Goal: Transaction & Acquisition: Purchase product/service

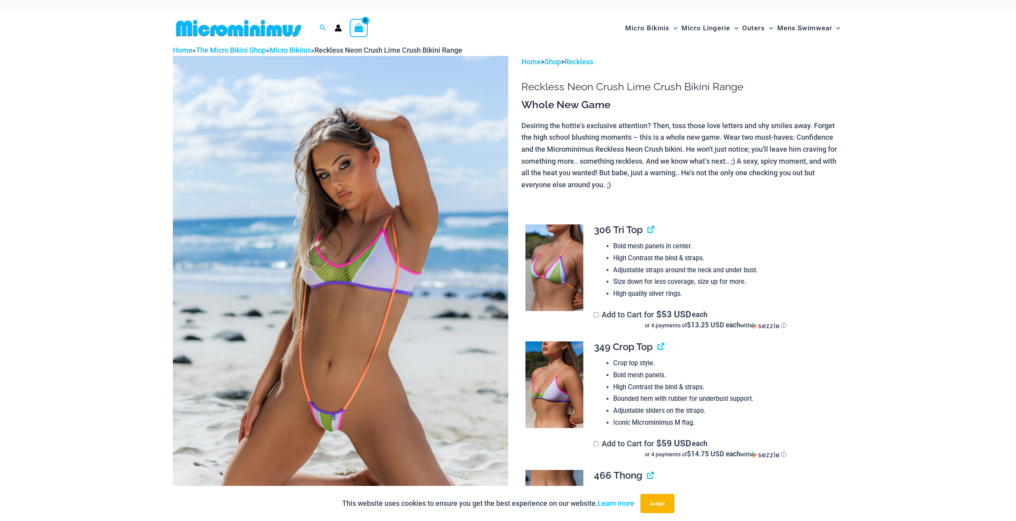
click at [394, 186] on img at bounding box center [340, 307] width 335 height 503
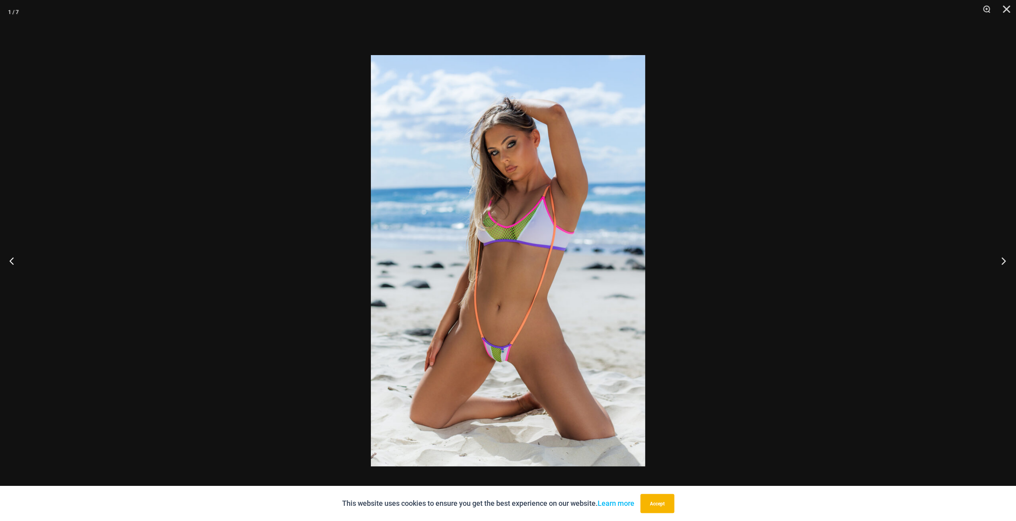
click at [999, 259] on button "Next" at bounding box center [1001, 261] width 30 height 40
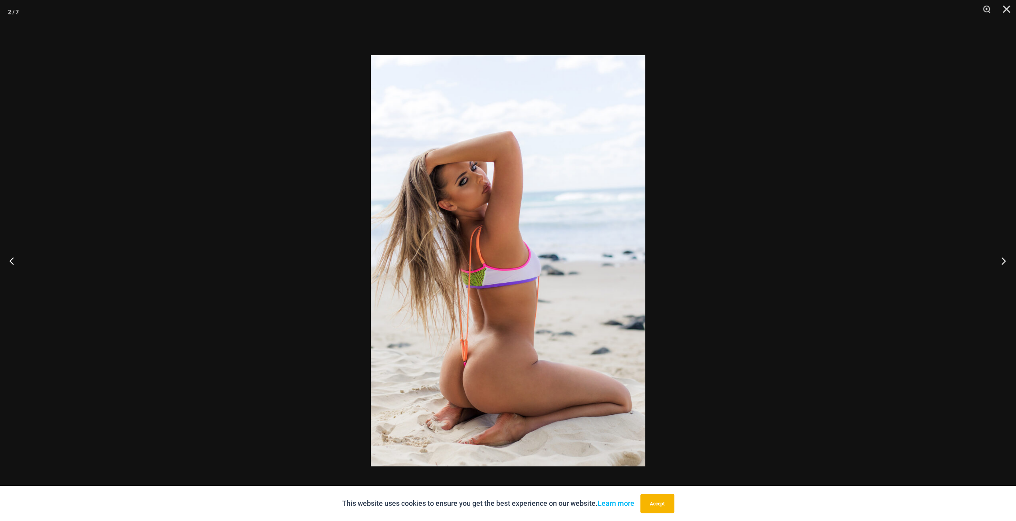
click at [999, 262] on button "Next" at bounding box center [1001, 261] width 30 height 40
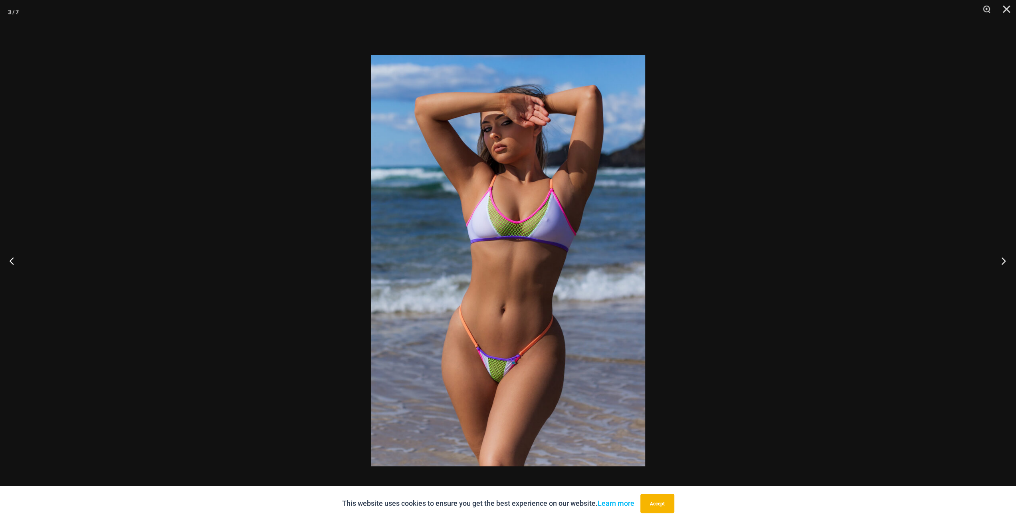
click at [1000, 259] on button "Next" at bounding box center [1001, 261] width 30 height 40
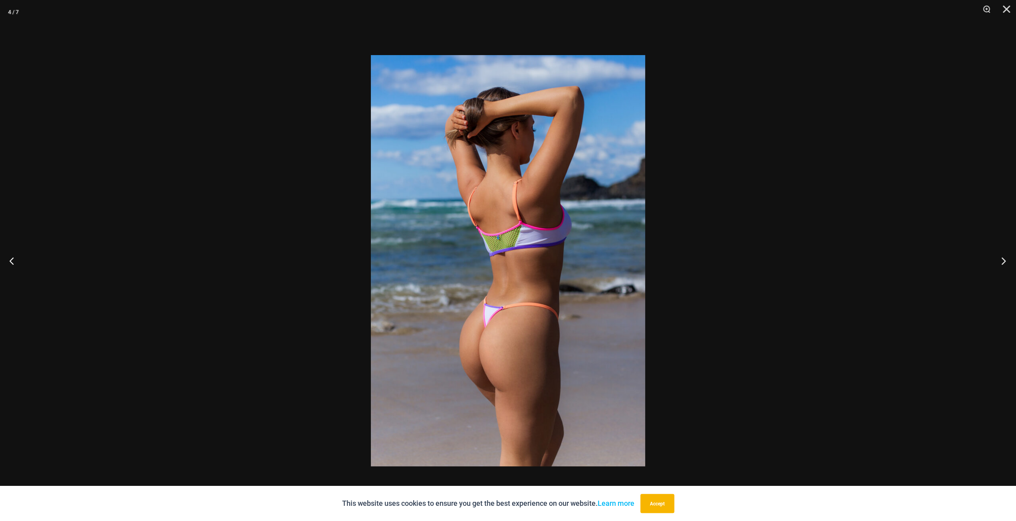
click at [1000, 259] on button "Next" at bounding box center [1001, 261] width 30 height 40
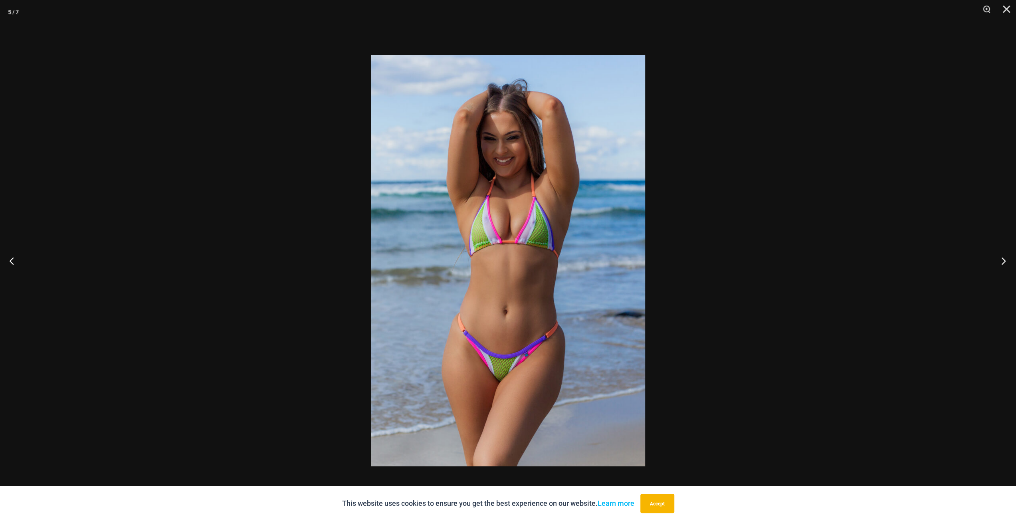
click at [1006, 265] on button "Next" at bounding box center [1001, 261] width 30 height 40
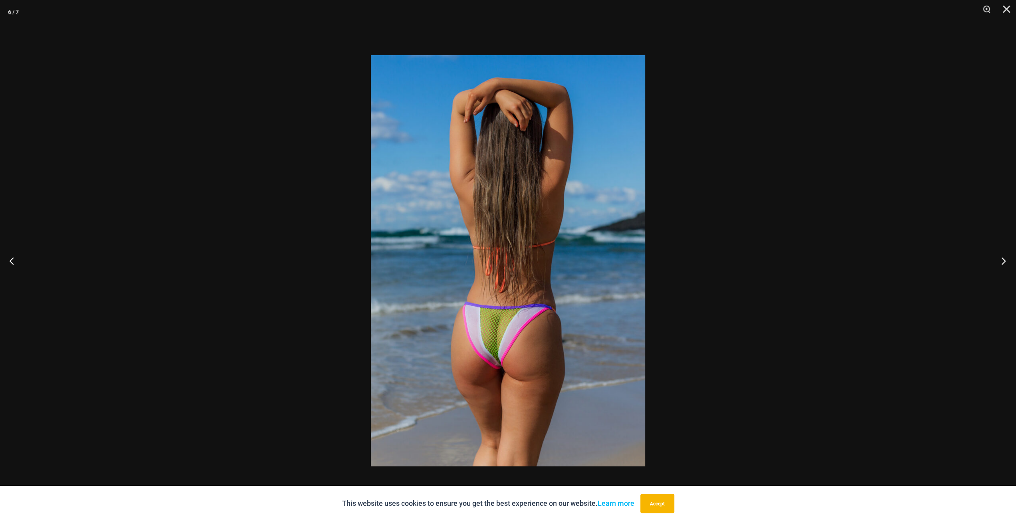
click at [1005, 265] on button "Next" at bounding box center [1001, 261] width 30 height 40
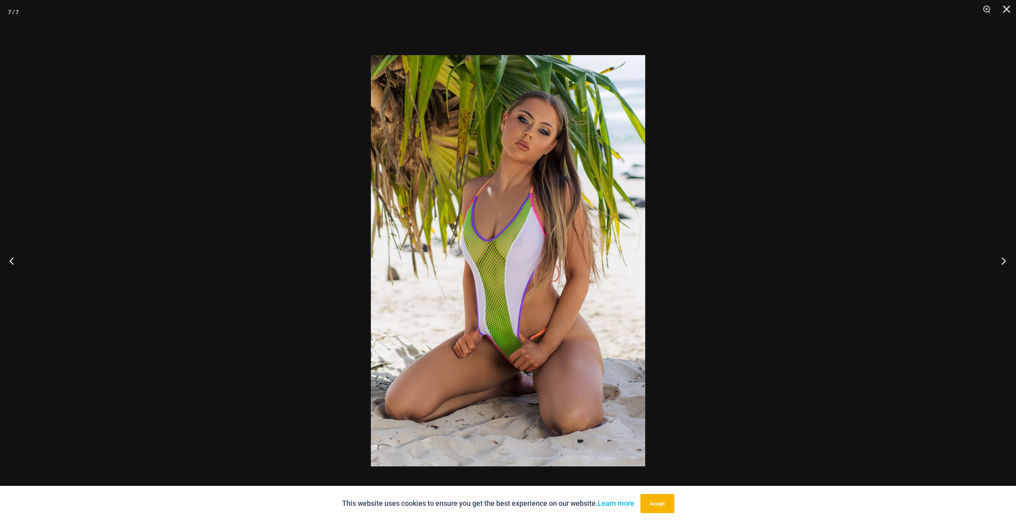
click at [1003, 260] on button "Next" at bounding box center [1001, 261] width 30 height 40
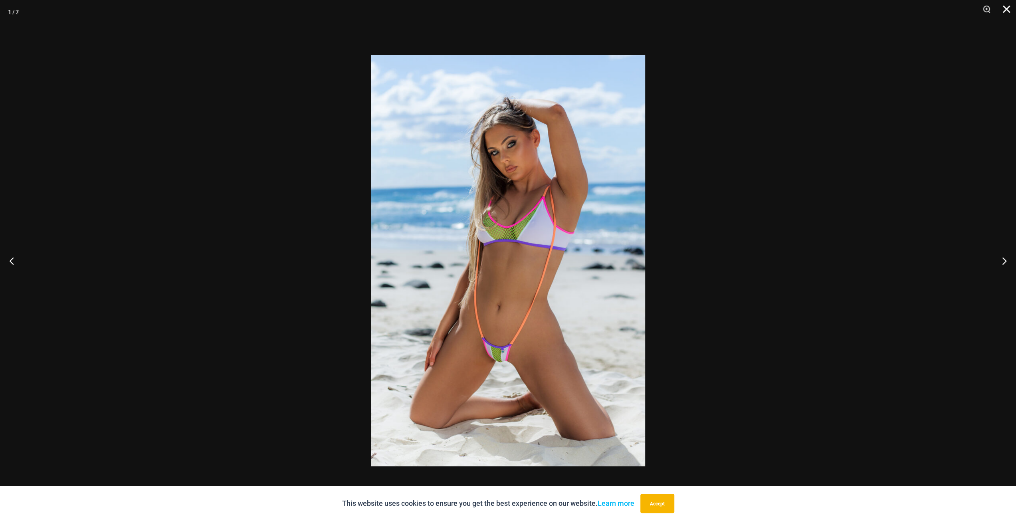
click at [1004, 12] on button "Close" at bounding box center [1004, 12] width 20 height 24
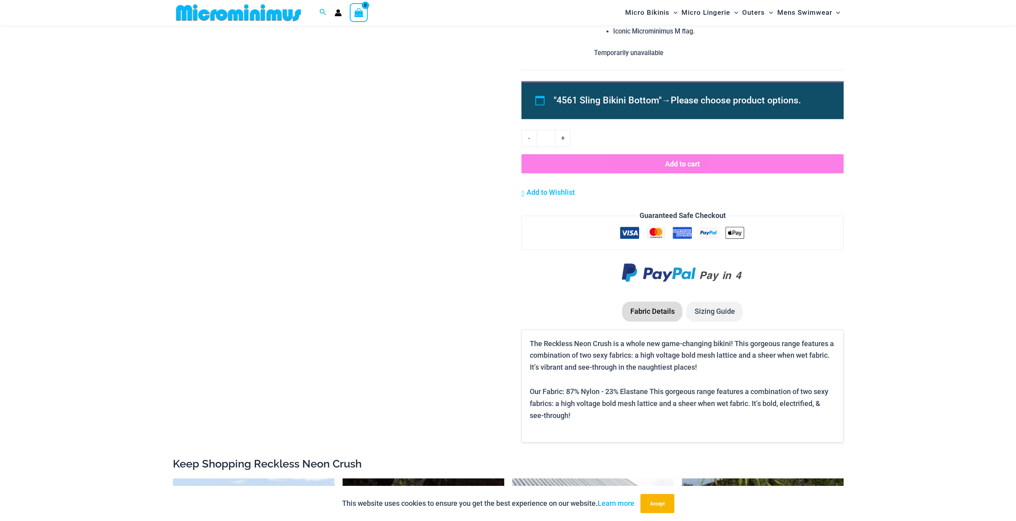
scroll to position [1151, 0]
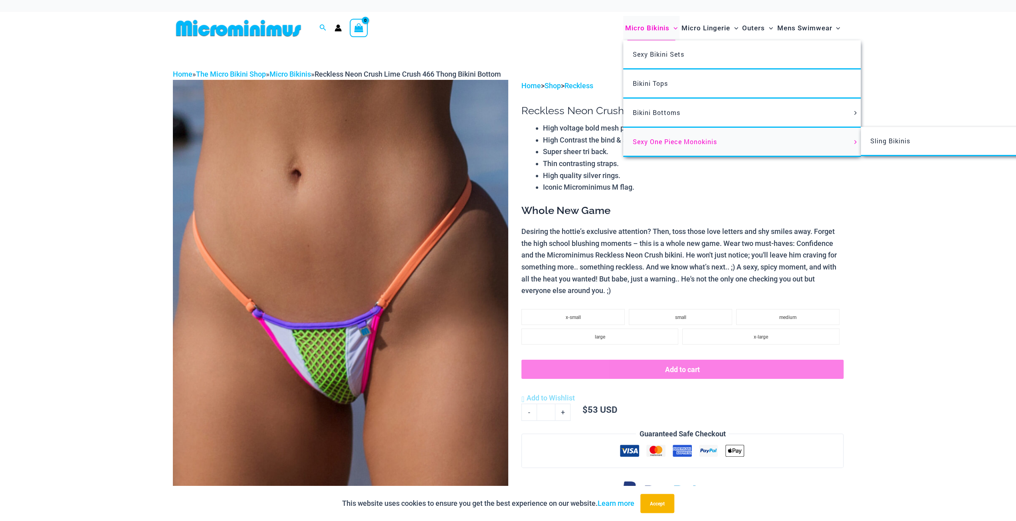
click at [663, 142] on span "Sexy One Piece Monokinis" at bounding box center [675, 141] width 84 height 8
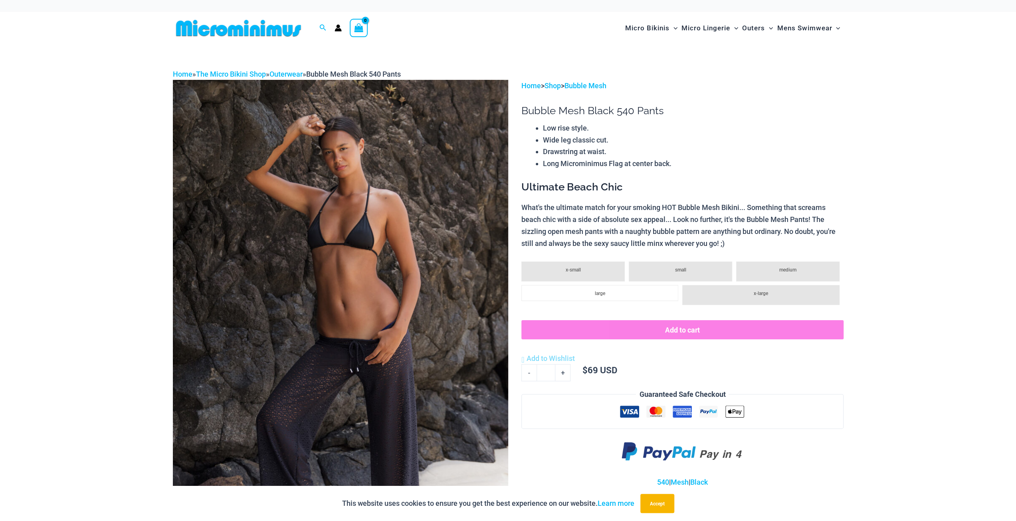
click at [403, 186] on img at bounding box center [340, 331] width 335 height 503
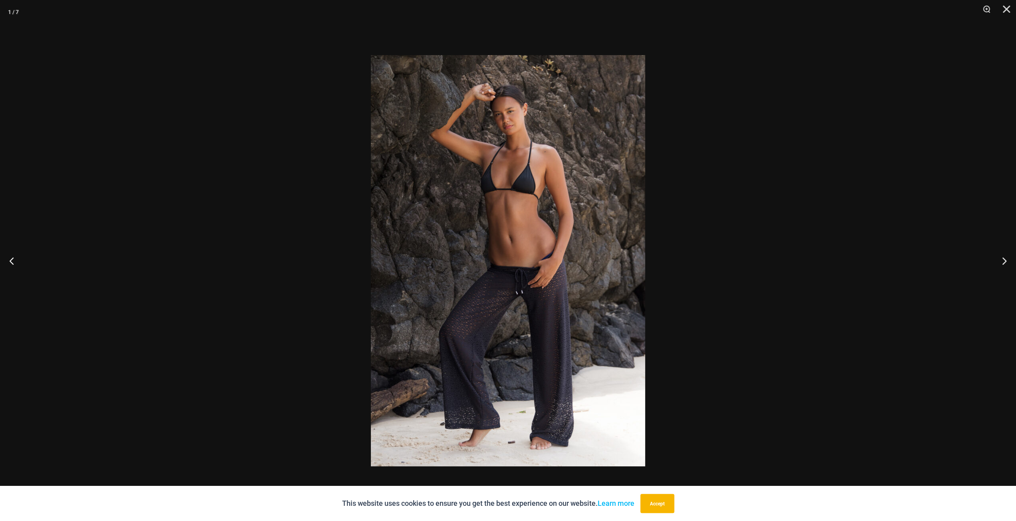
click at [438, 182] on img at bounding box center [508, 260] width 274 height 411
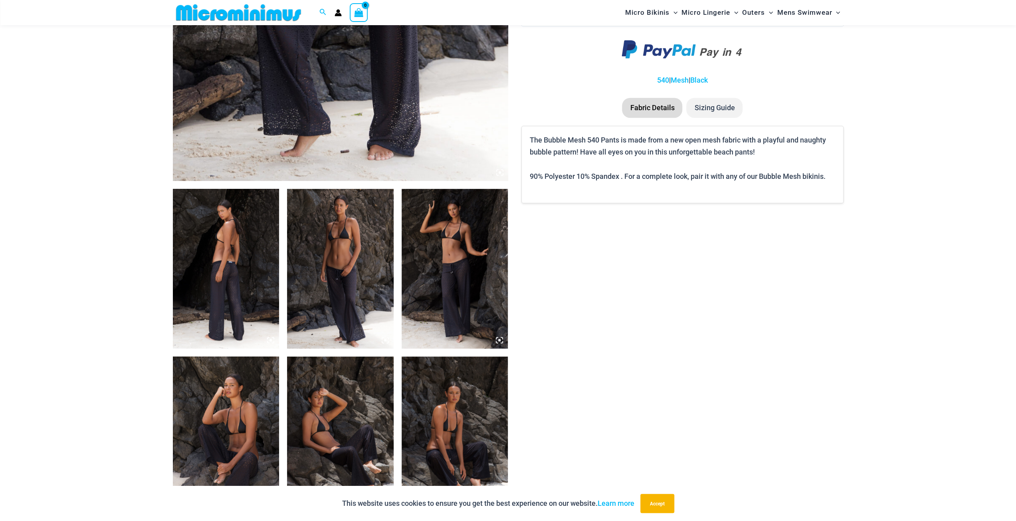
scroll to position [512, 0]
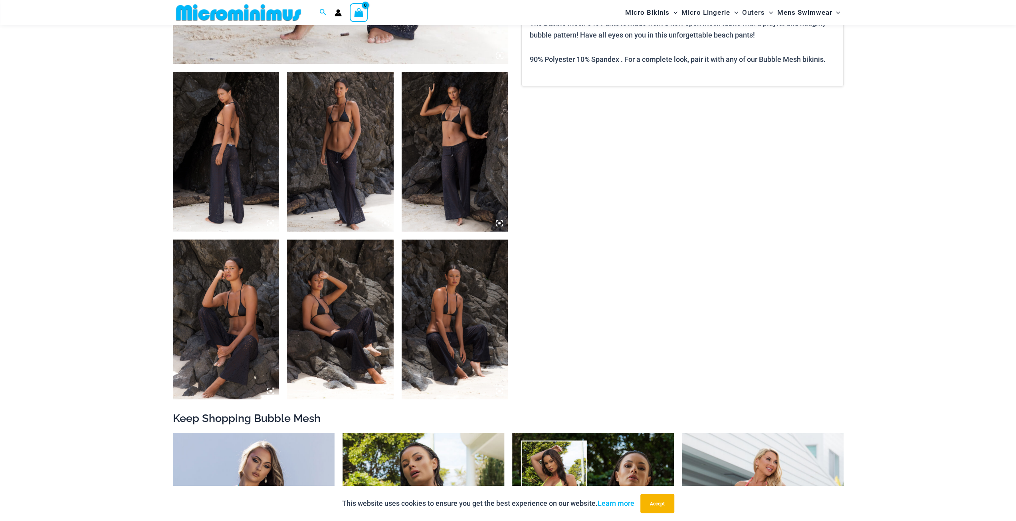
click at [255, 166] on img at bounding box center [226, 152] width 107 height 160
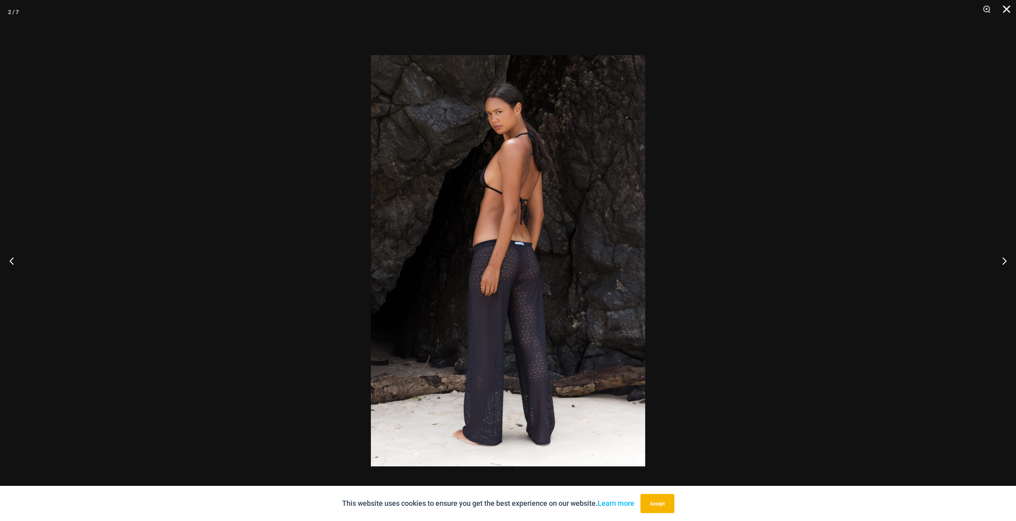
click at [1009, 14] on button "Close" at bounding box center [1004, 12] width 20 height 24
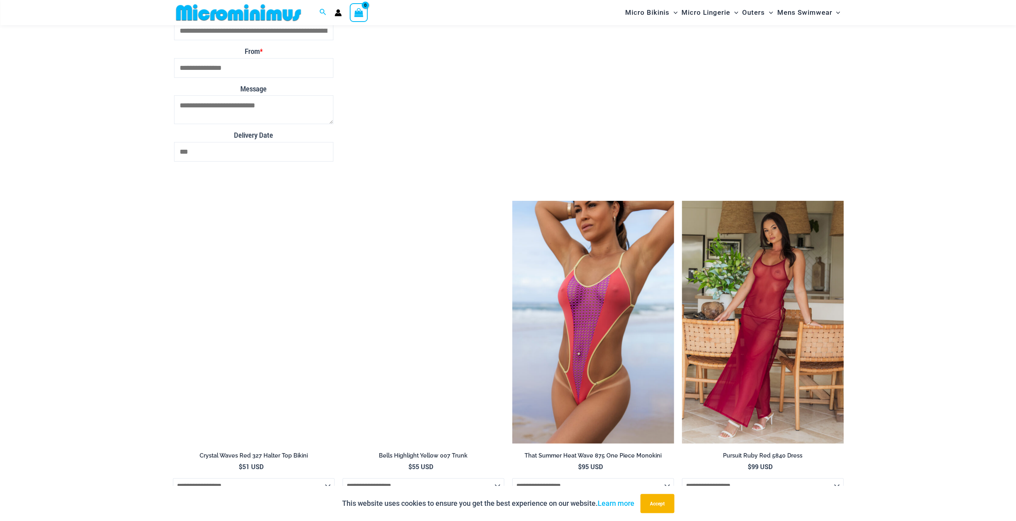
scroll to position [2228, 0]
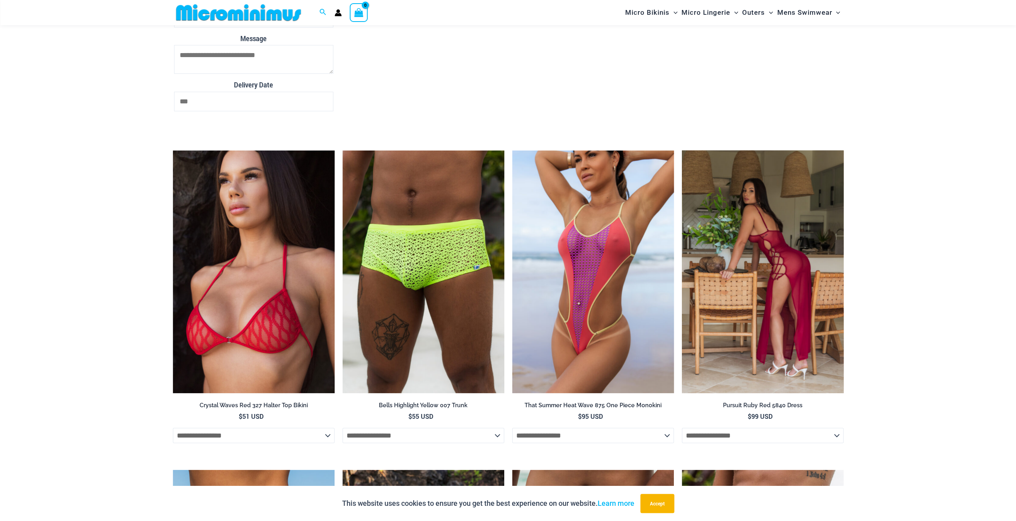
click at [736, 234] on img at bounding box center [763, 272] width 162 height 243
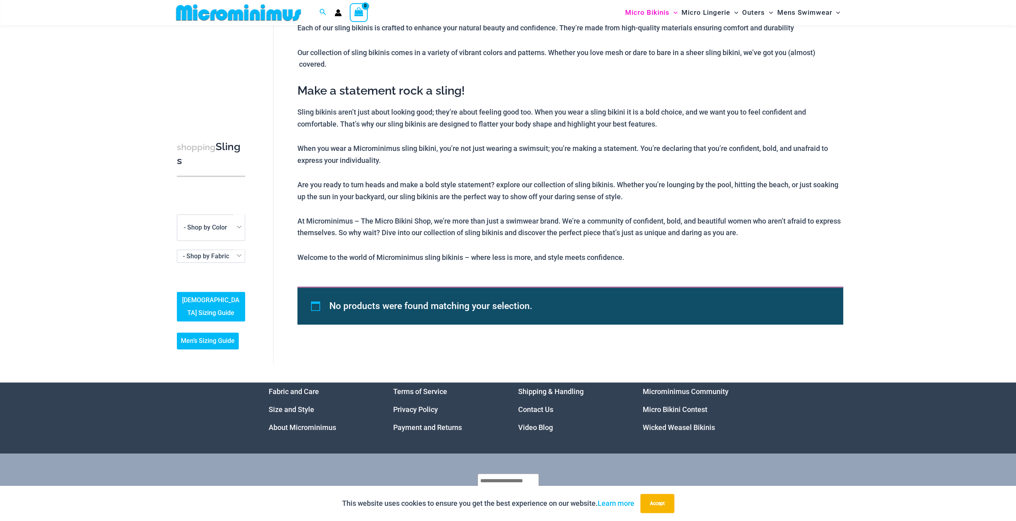
scroll to position [33, 0]
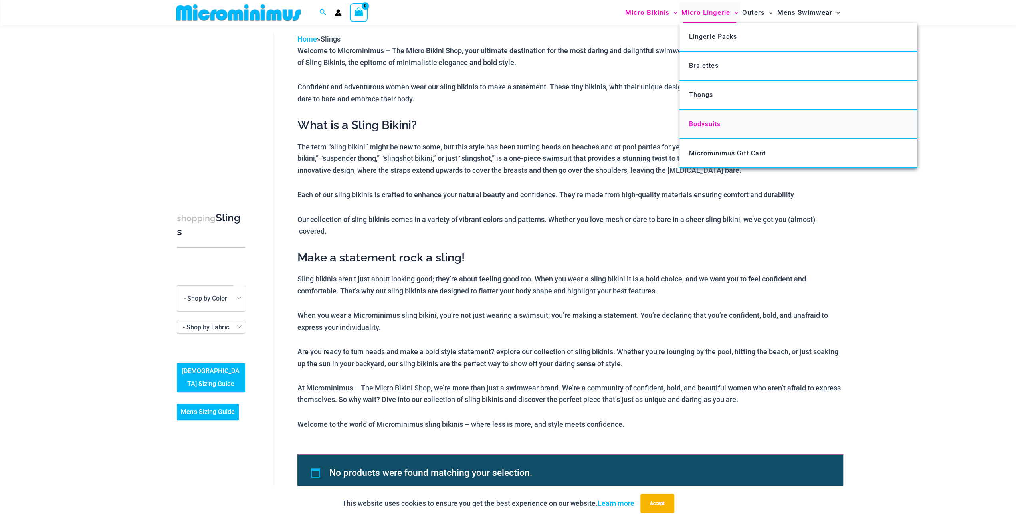
click at [710, 130] on link "Bodysuits" at bounding box center [798, 124] width 238 height 29
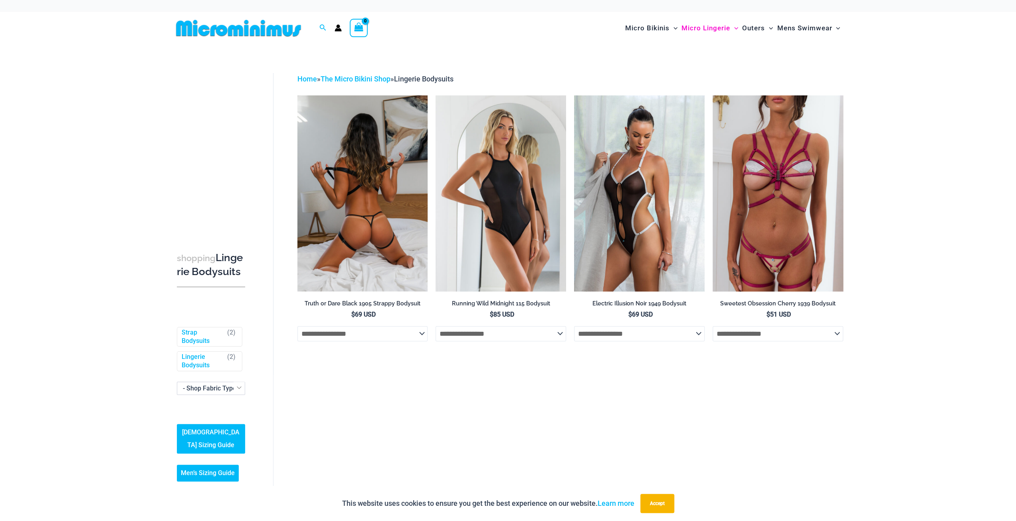
click at [390, 139] on img at bounding box center [362, 193] width 131 height 196
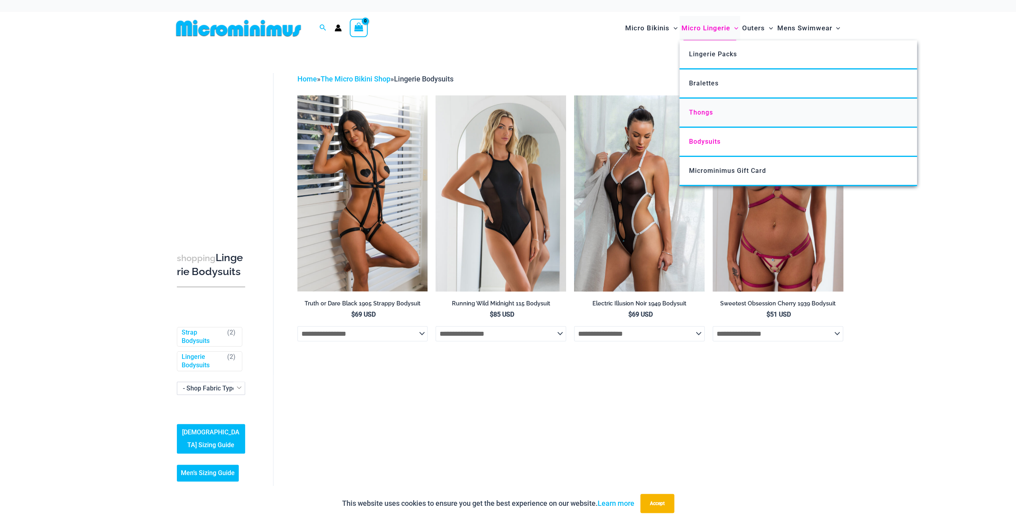
click at [710, 111] on span "Thongs" at bounding box center [701, 113] width 24 height 8
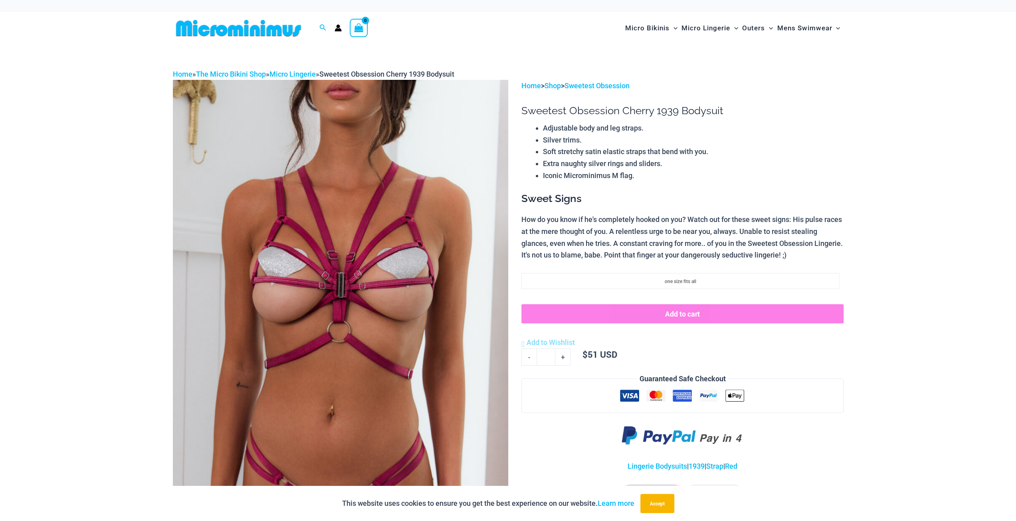
click at [398, 172] on img at bounding box center [340, 331] width 335 height 503
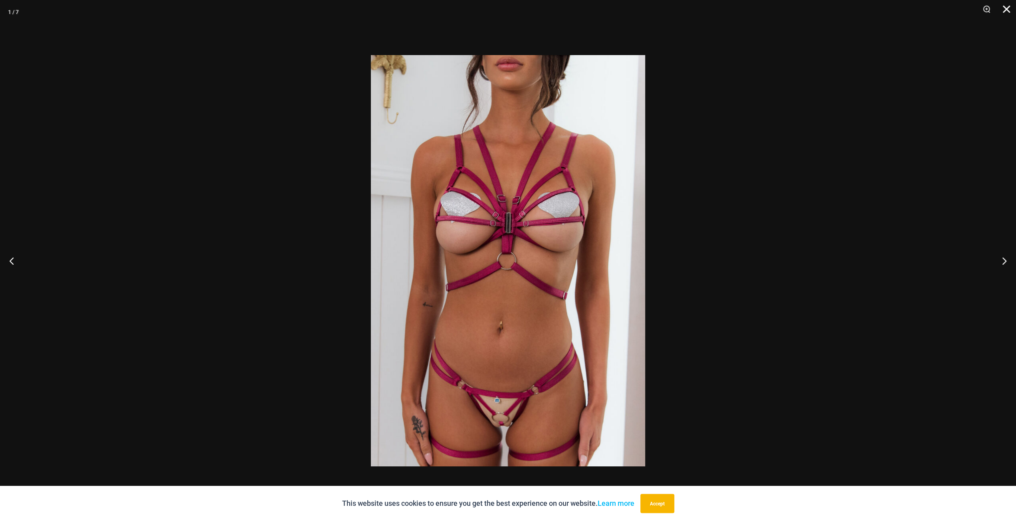
click at [1006, 9] on button "Close" at bounding box center [1004, 12] width 20 height 24
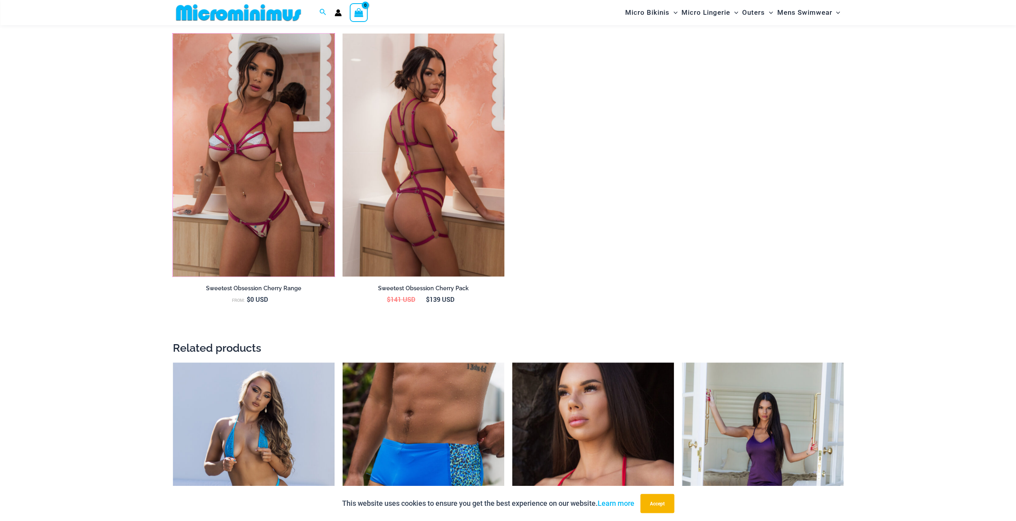
scroll to position [992, 0]
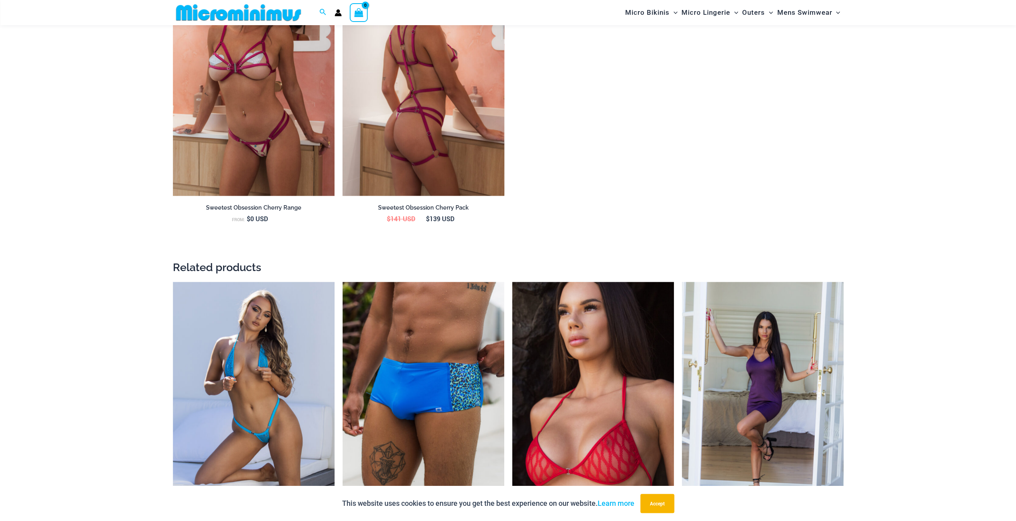
click at [405, 134] on img at bounding box center [424, 74] width 162 height 243
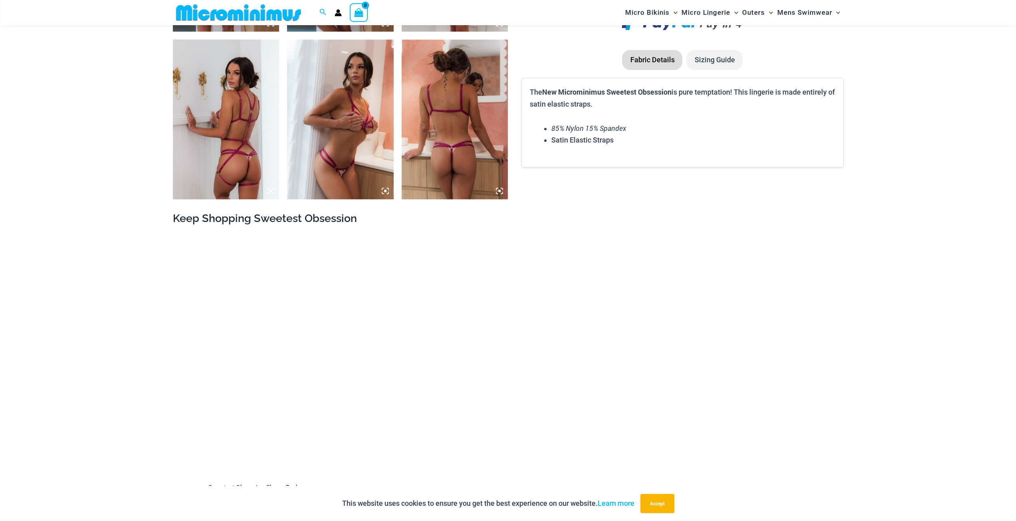
scroll to position [951, 0]
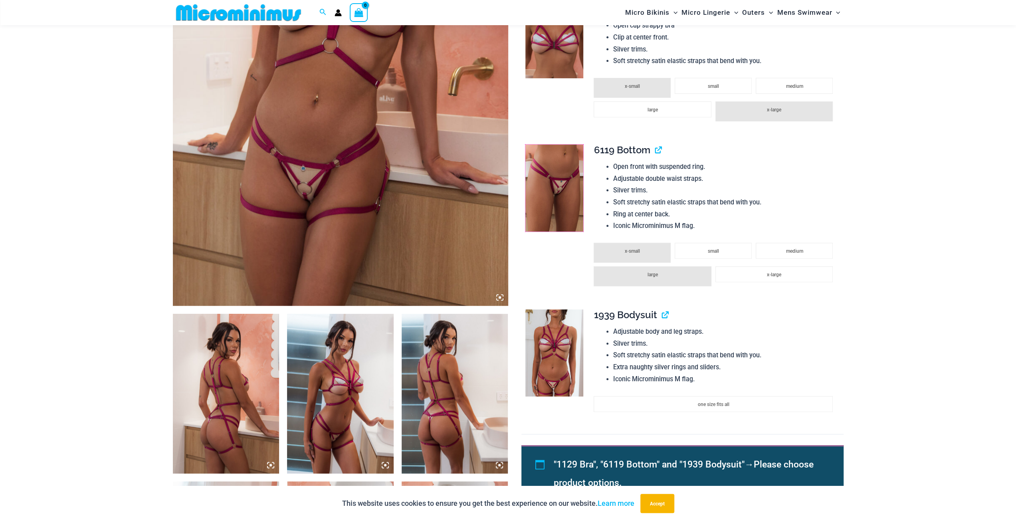
scroll to position [152, 0]
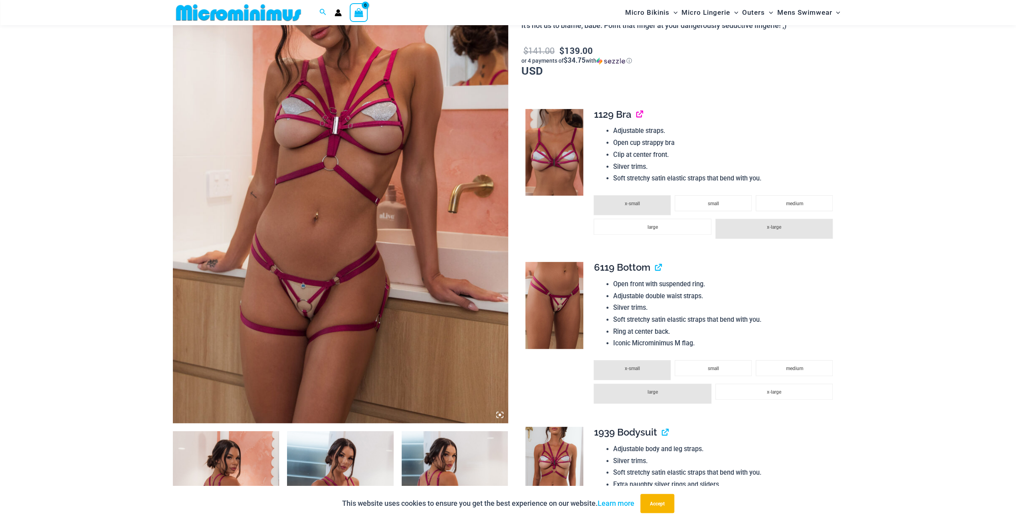
click at [636, 113] on link "View product" at bounding box center [636, 115] width 0 height 12
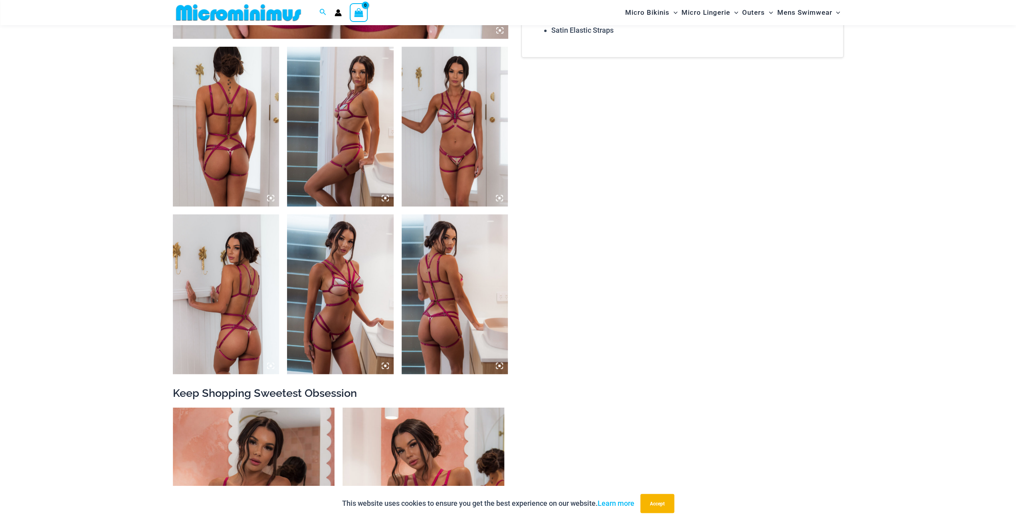
scroll to position [592, 0]
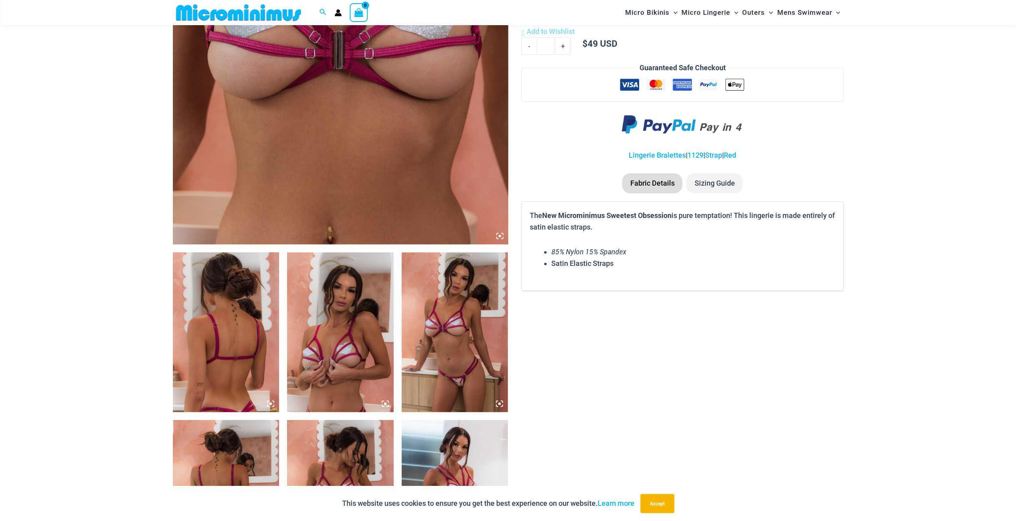
scroll to position [232, 0]
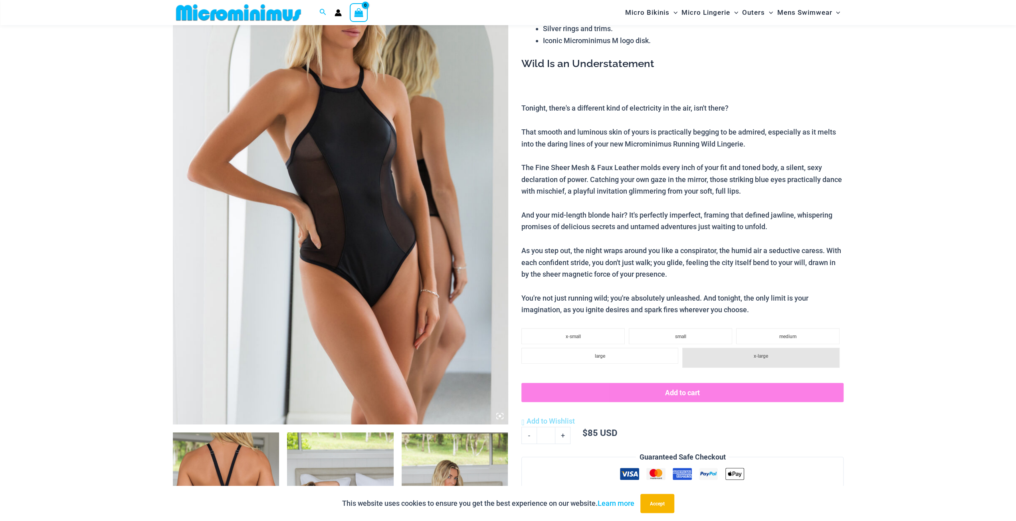
scroll to position [152, 0]
click at [385, 142] on img at bounding box center [340, 173] width 335 height 503
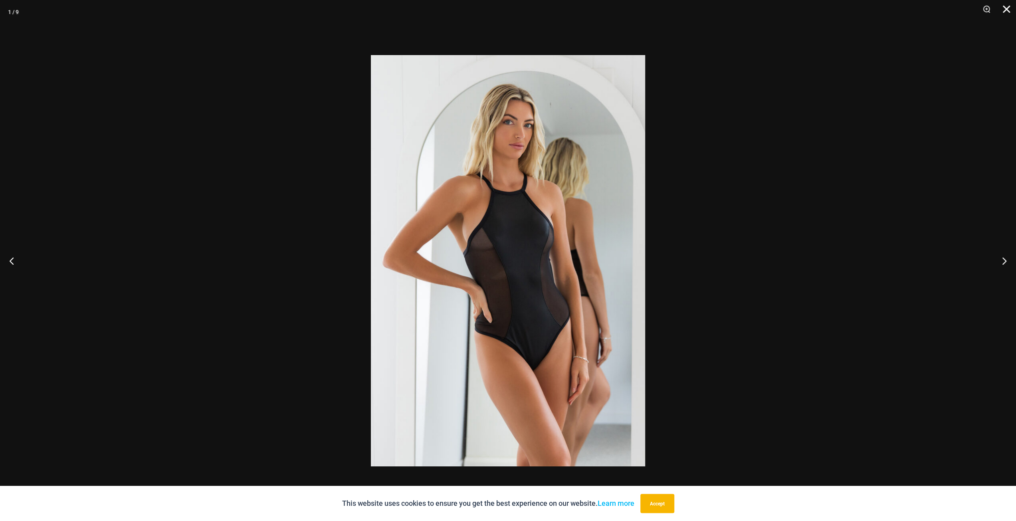
click at [1004, 12] on button "Close" at bounding box center [1004, 12] width 20 height 24
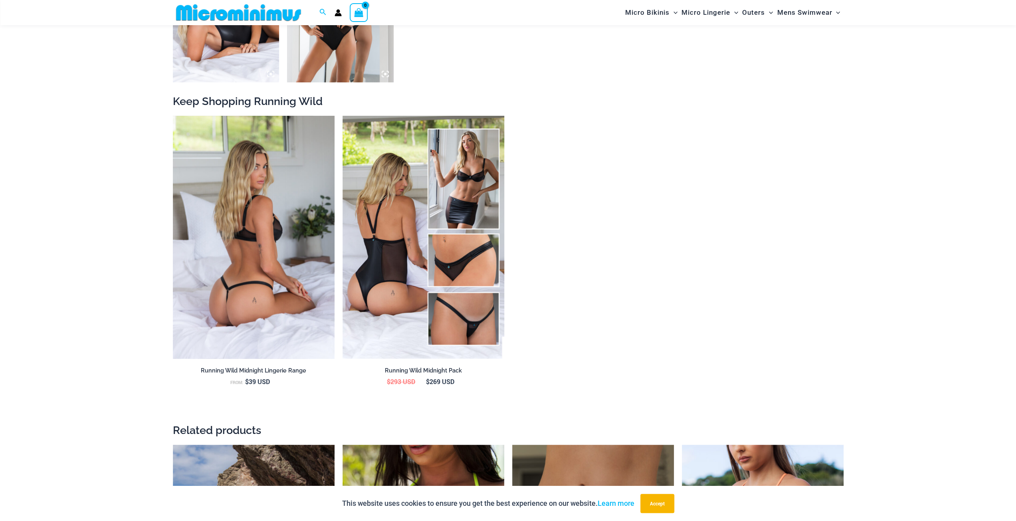
scroll to position [1071, 0]
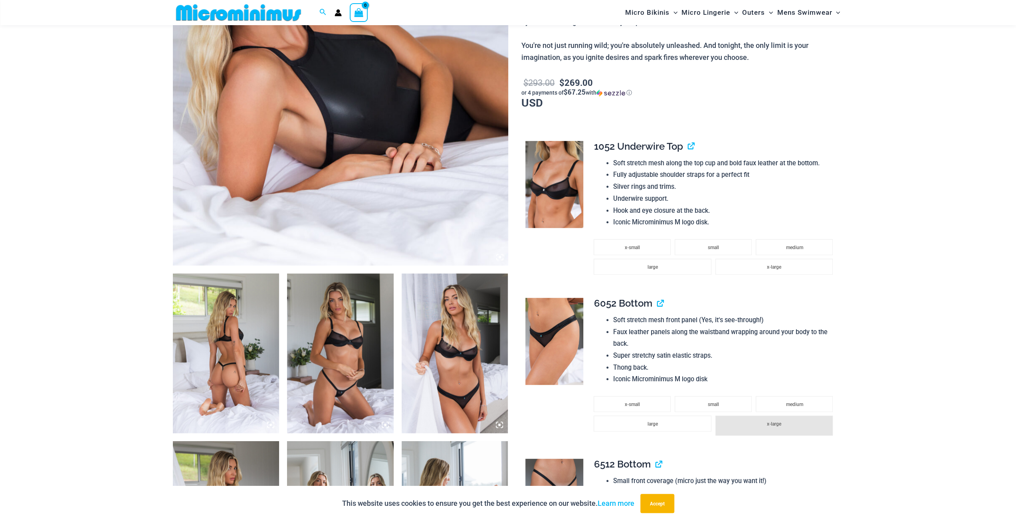
scroll to position [392, 0]
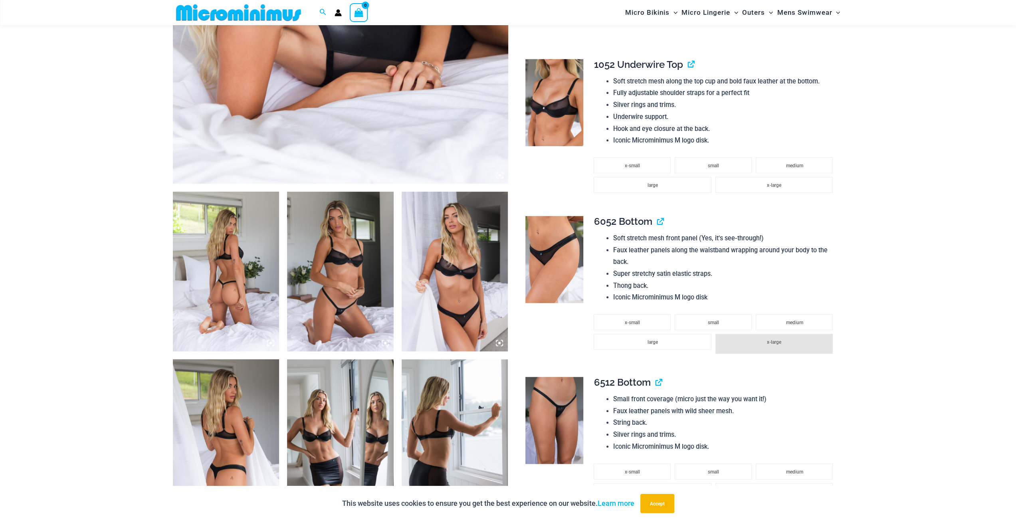
click at [226, 245] on img at bounding box center [226, 272] width 107 height 160
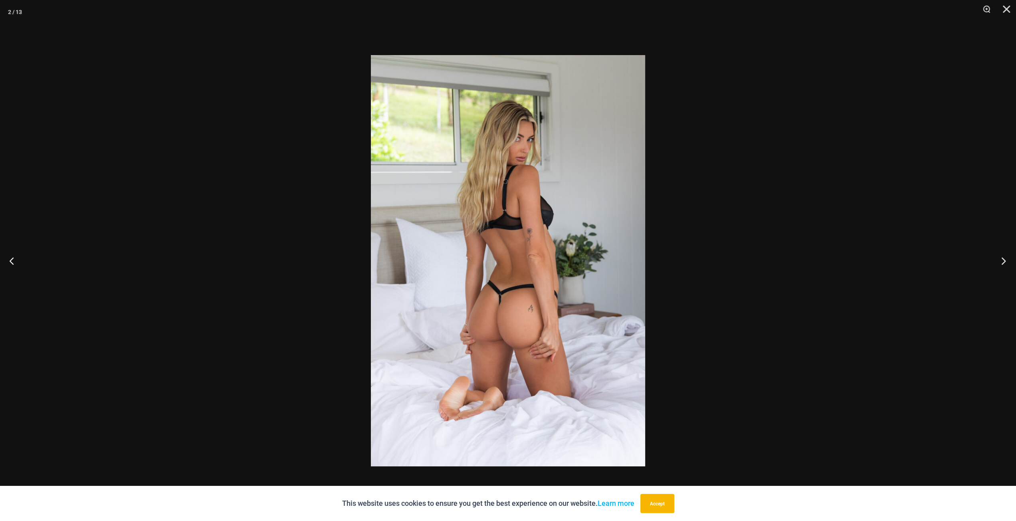
click at [1004, 261] on button "Next" at bounding box center [1001, 261] width 30 height 40
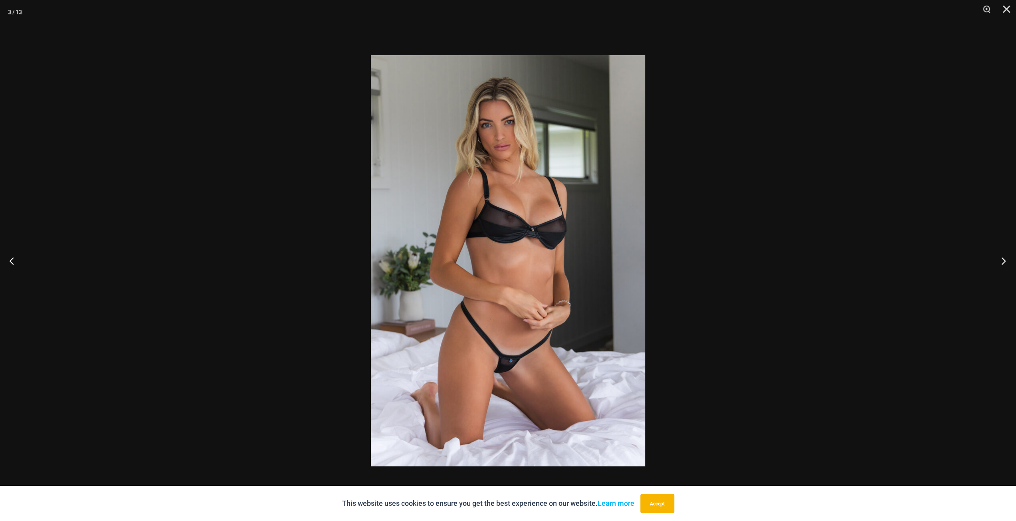
click at [1006, 265] on button "Next" at bounding box center [1001, 261] width 30 height 40
click at [1005, 264] on button "Next" at bounding box center [1001, 261] width 30 height 40
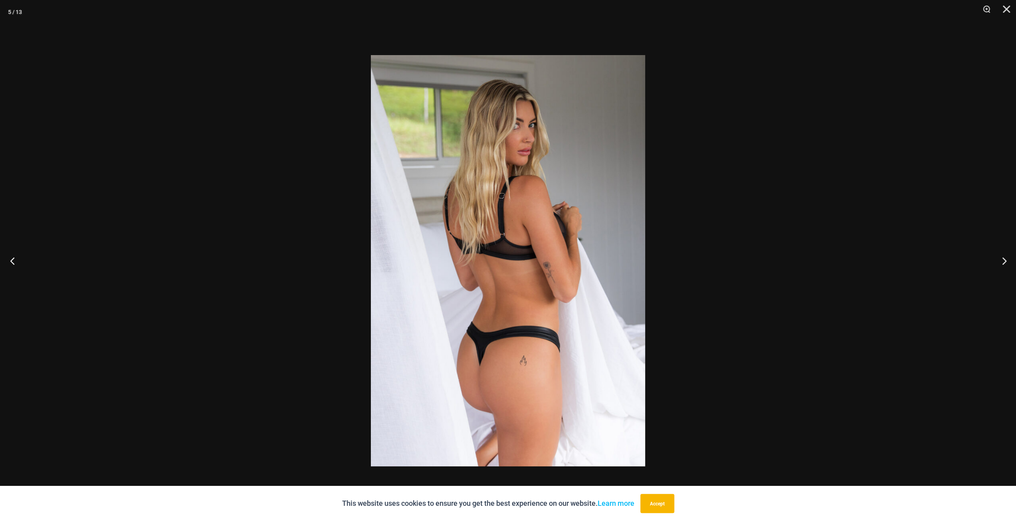
click at [16, 263] on button "Previous" at bounding box center [15, 261] width 30 height 40
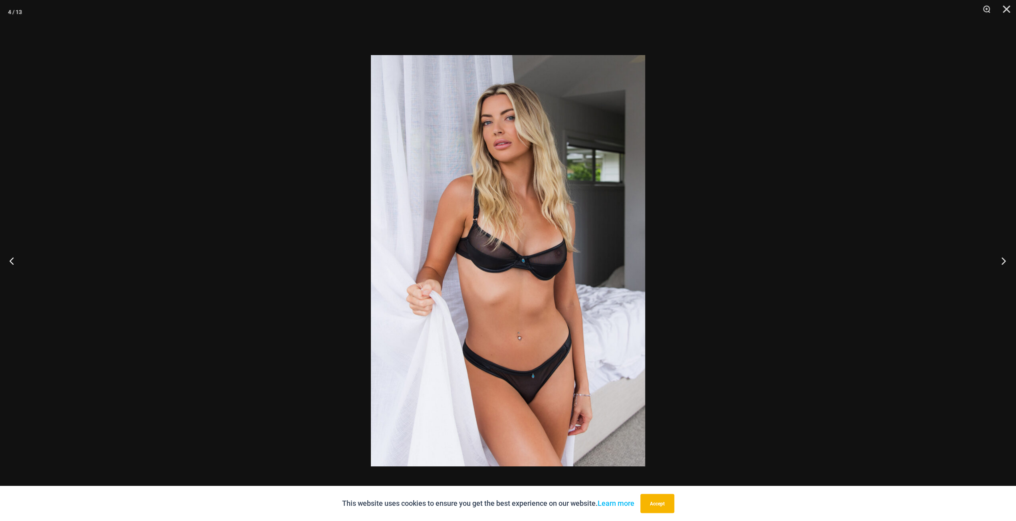
click at [998, 257] on button "Next" at bounding box center [1001, 261] width 30 height 40
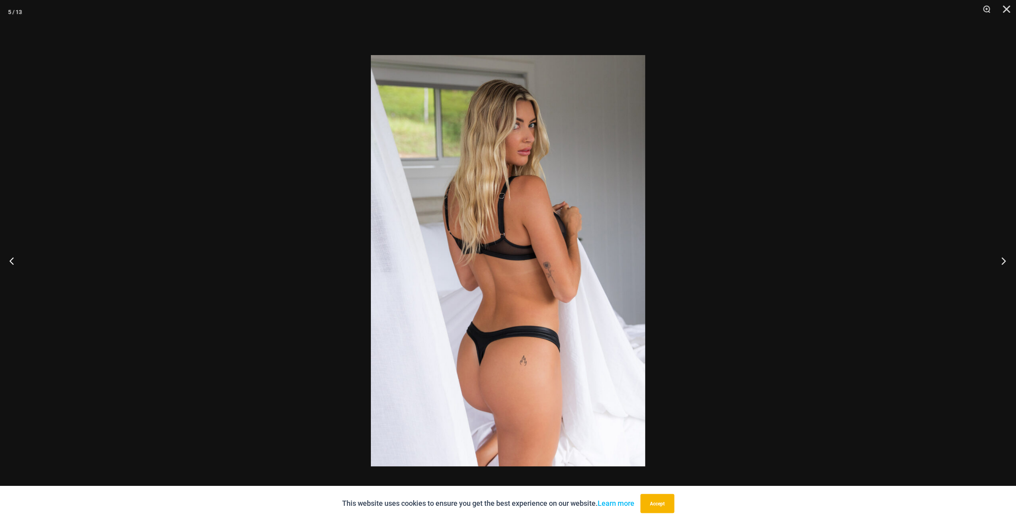
click at [999, 257] on button "Next" at bounding box center [1001, 261] width 30 height 40
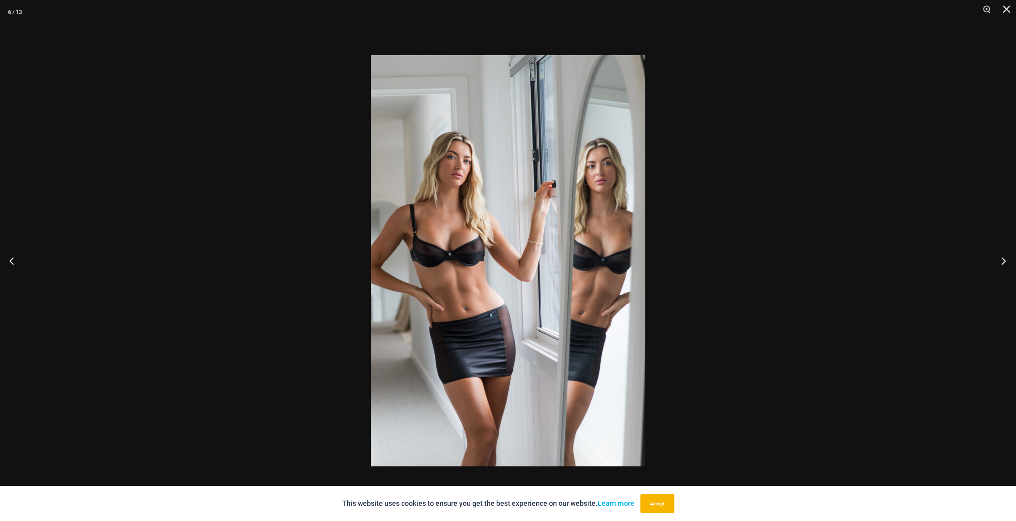
click at [992, 261] on button "Next" at bounding box center [1001, 261] width 30 height 40
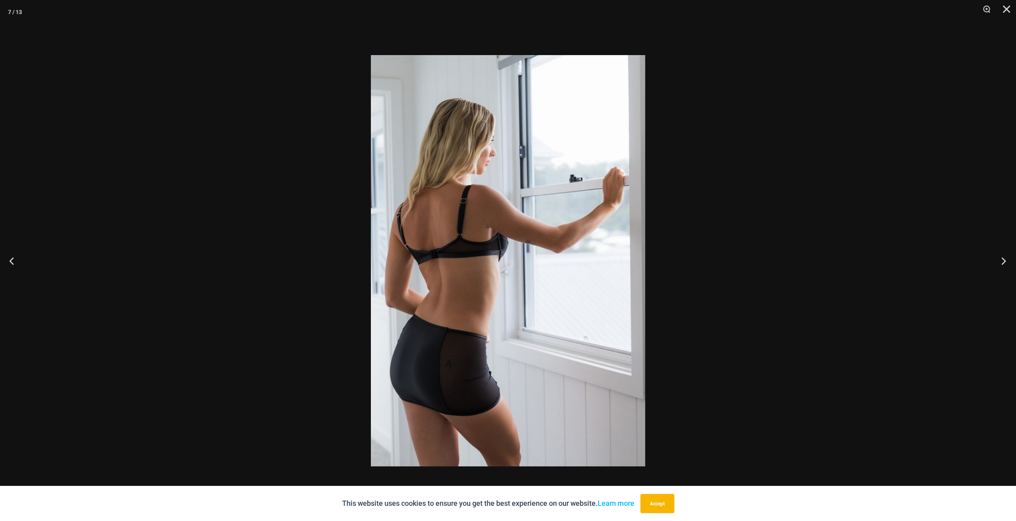
click at [998, 260] on button "Next" at bounding box center [1001, 261] width 30 height 40
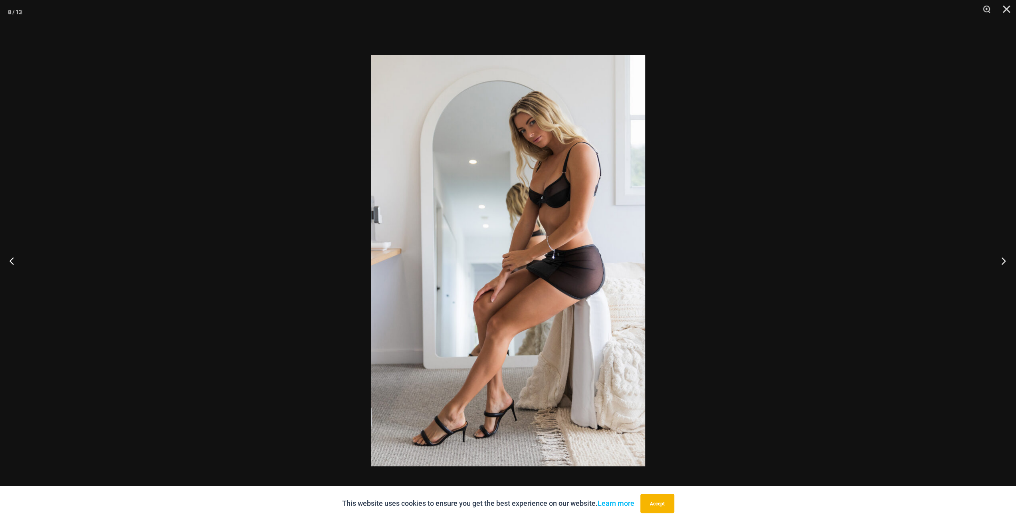
click at [998, 260] on button "Next" at bounding box center [1001, 261] width 30 height 40
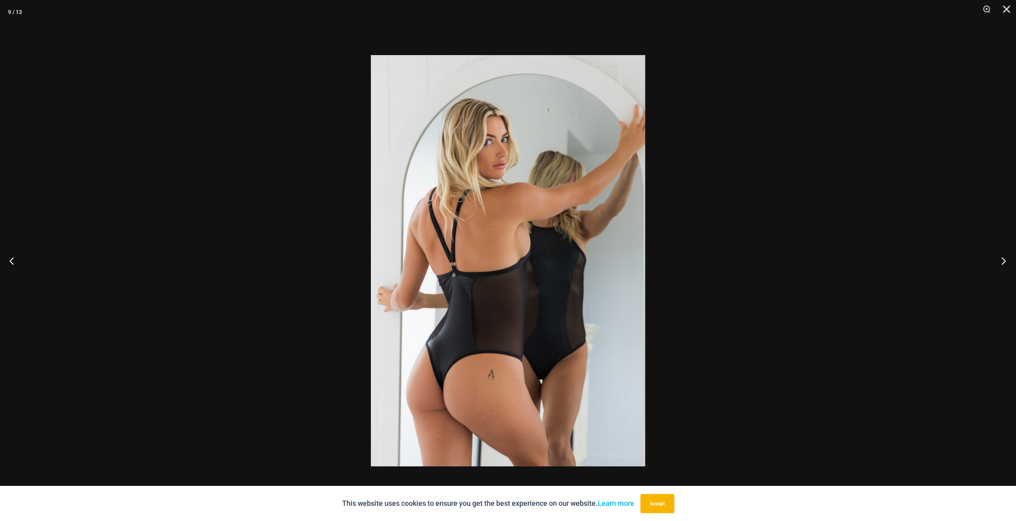
click at [998, 259] on button "Next" at bounding box center [1001, 261] width 30 height 40
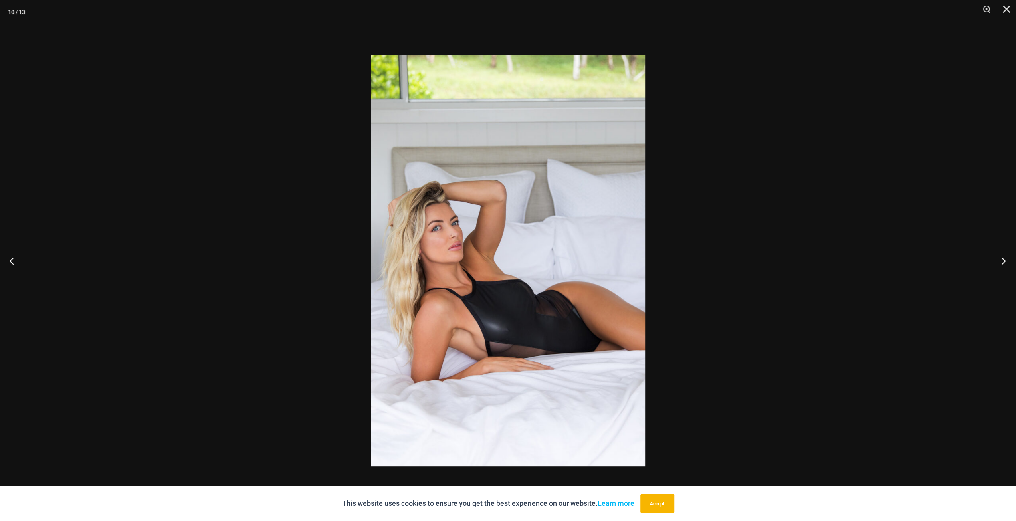
click at [998, 259] on button "Next" at bounding box center [1001, 261] width 30 height 40
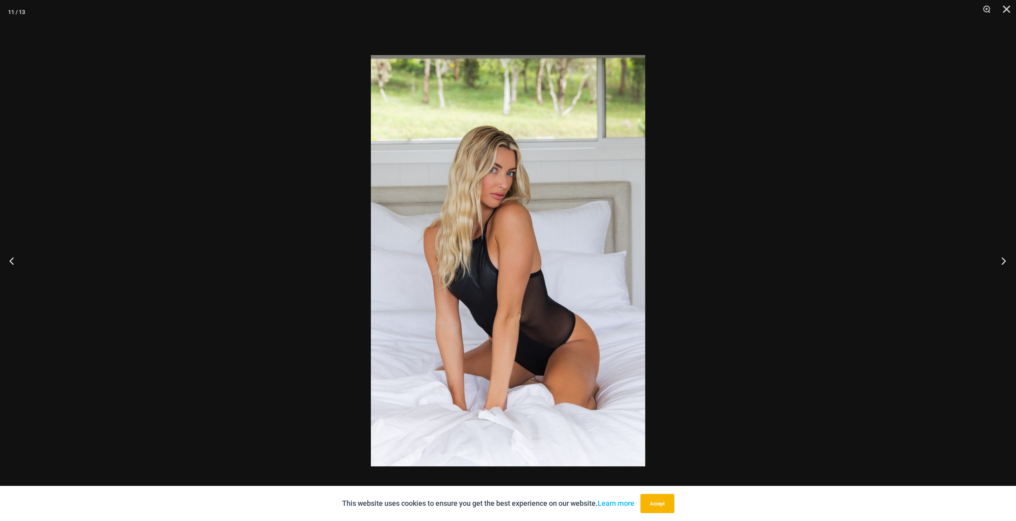
click at [998, 259] on button "Next" at bounding box center [1001, 261] width 30 height 40
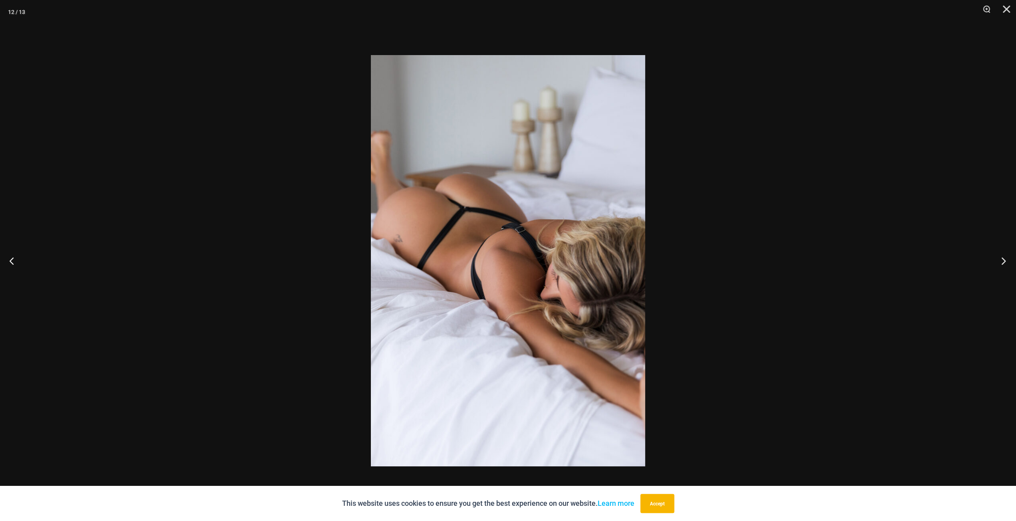
click at [997, 259] on button "Next" at bounding box center [1001, 261] width 30 height 40
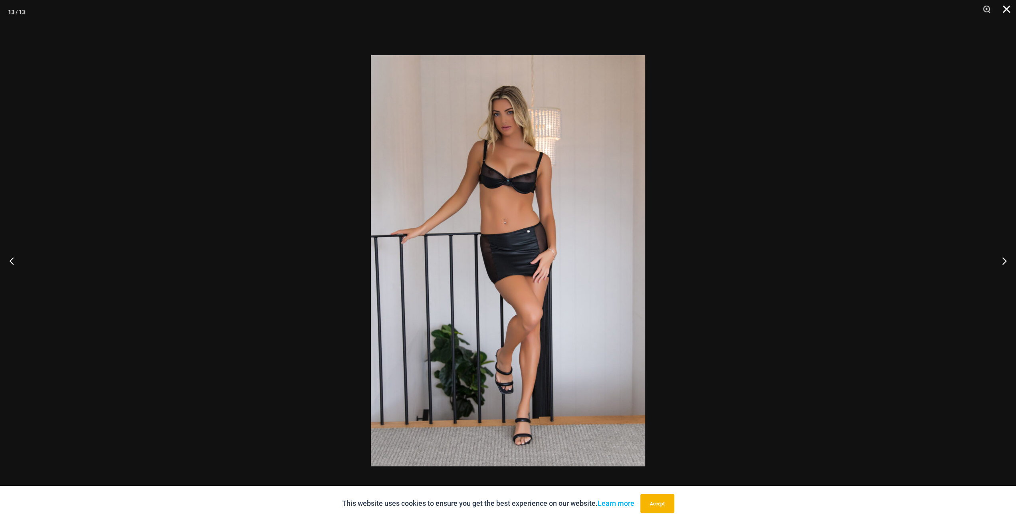
click at [1006, 16] on button "Close" at bounding box center [1004, 12] width 20 height 24
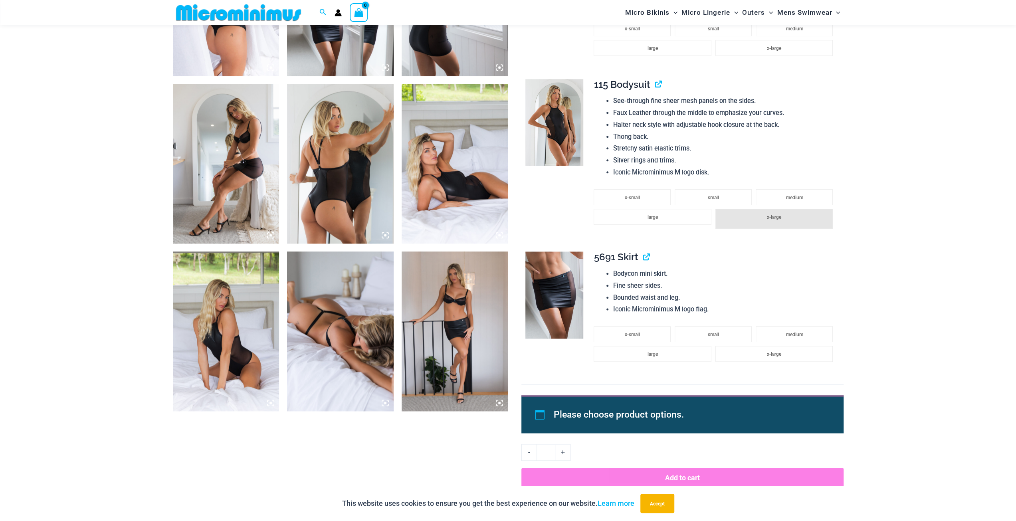
scroll to position [911, 0]
